Goal: Task Accomplishment & Management: Manage account settings

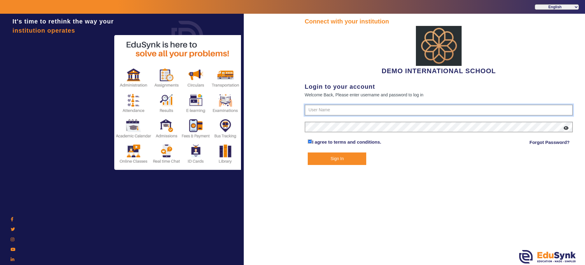
type input "2143224344"
click at [349, 162] on button "Sign In" at bounding box center [337, 158] width 58 height 12
